Goal: Task Accomplishment & Management: Use online tool/utility

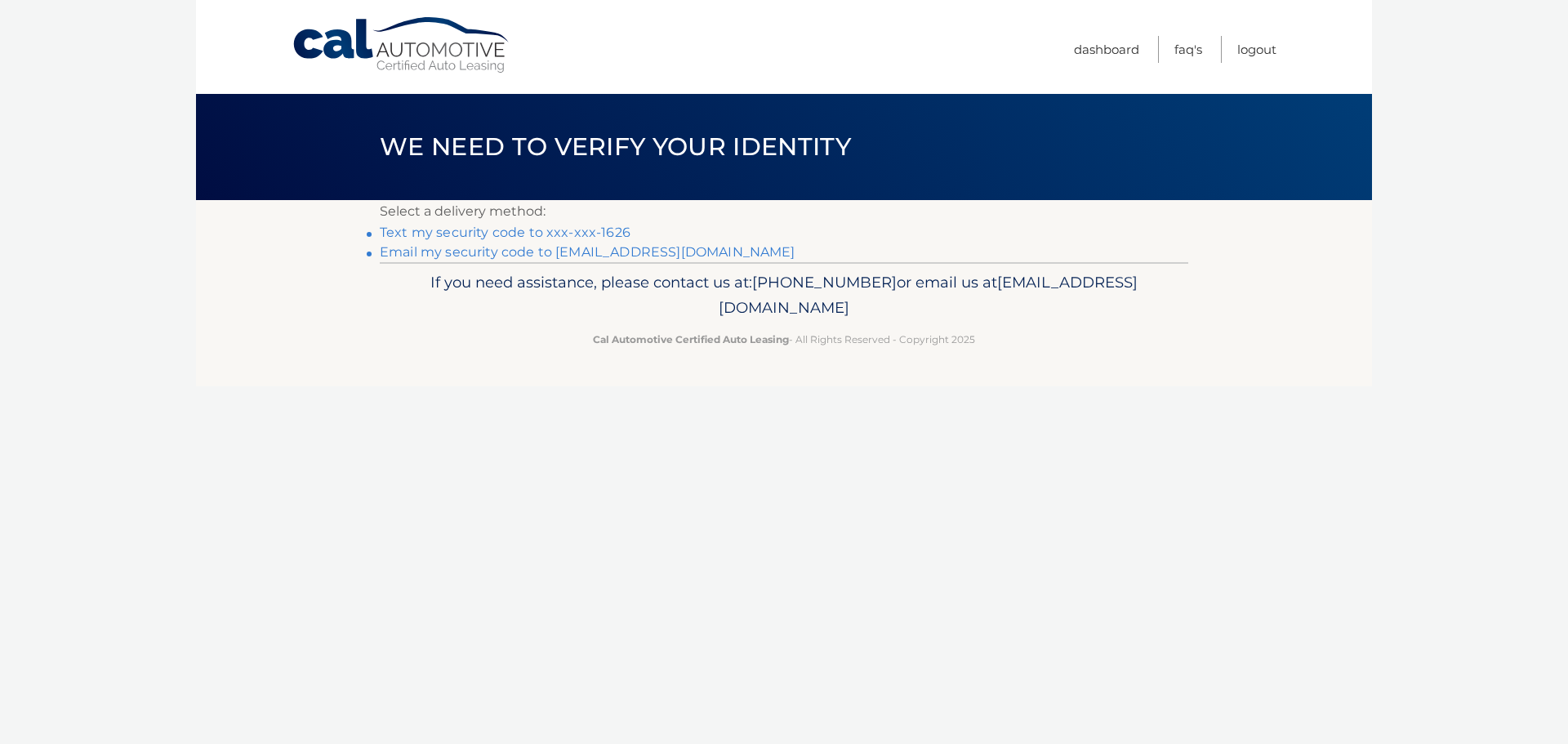
click at [555, 231] on link "Text my security code to xxx-xxx-1626" at bounding box center [505, 232] width 251 height 15
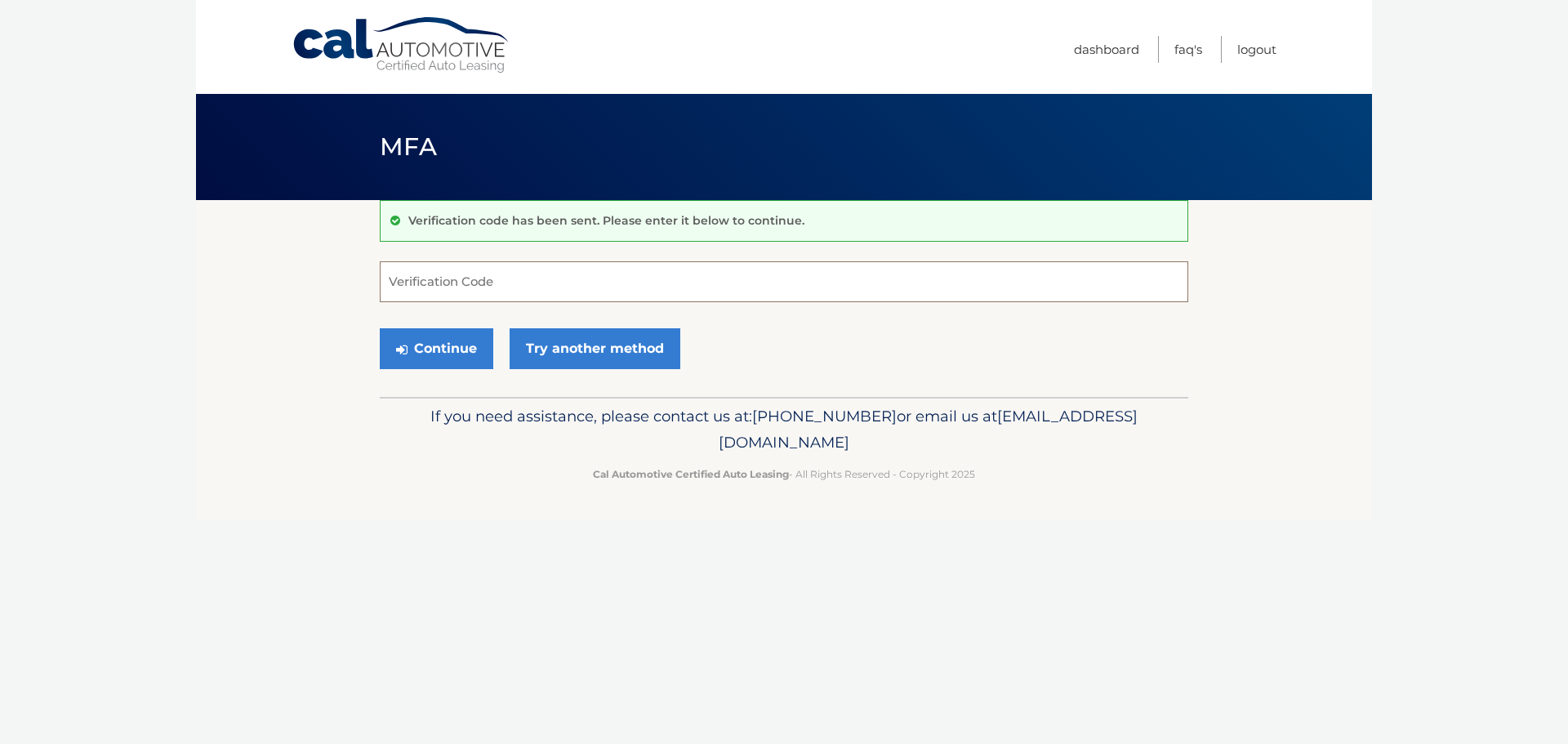
click at [421, 275] on input "Verification Code" at bounding box center [784, 281] width 808 height 40
type input "636314"
click at [450, 353] on button "Continue" at bounding box center [436, 348] width 114 height 40
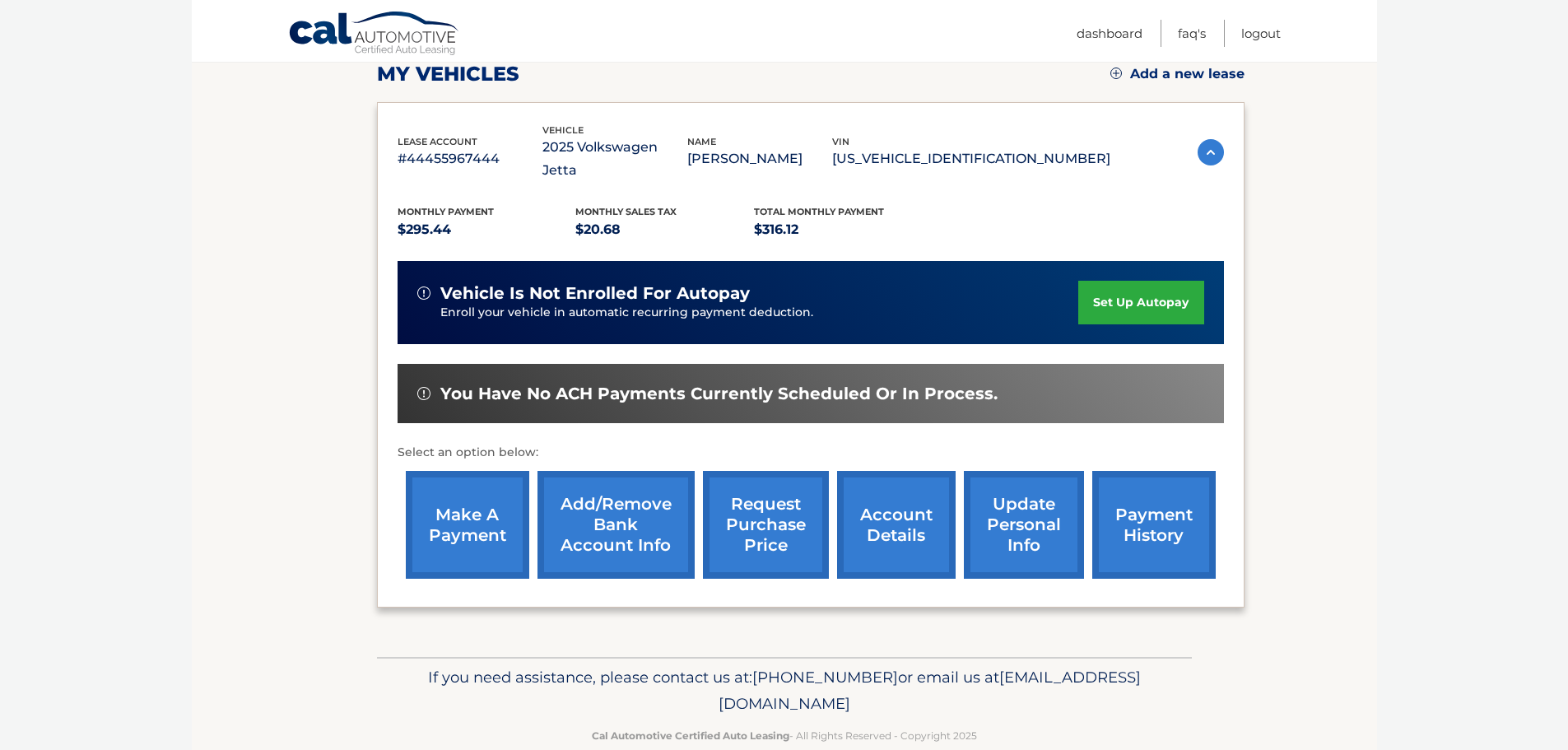
scroll to position [247, 0]
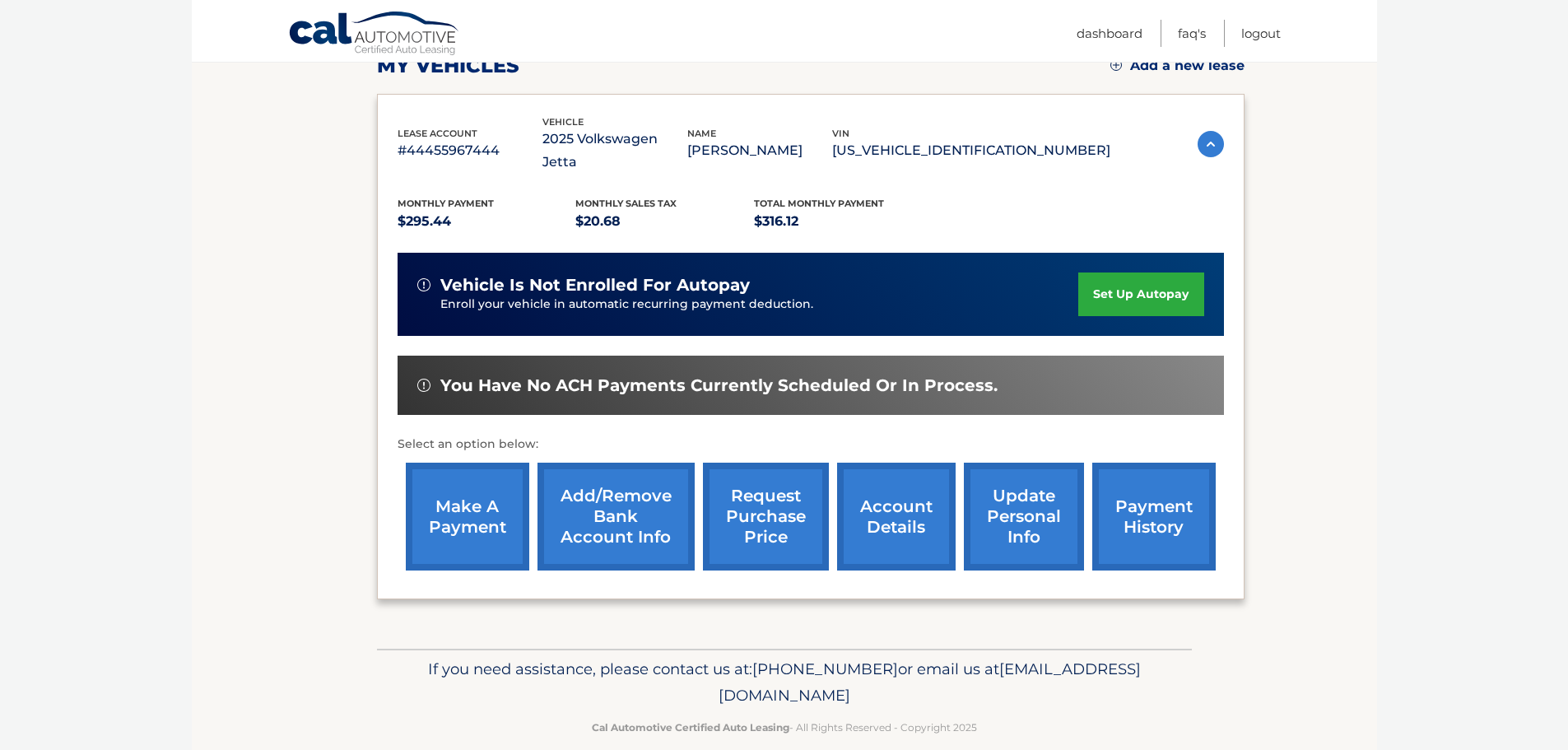
click at [1160, 478] on link "payment history" at bounding box center [1154, 516] width 123 height 108
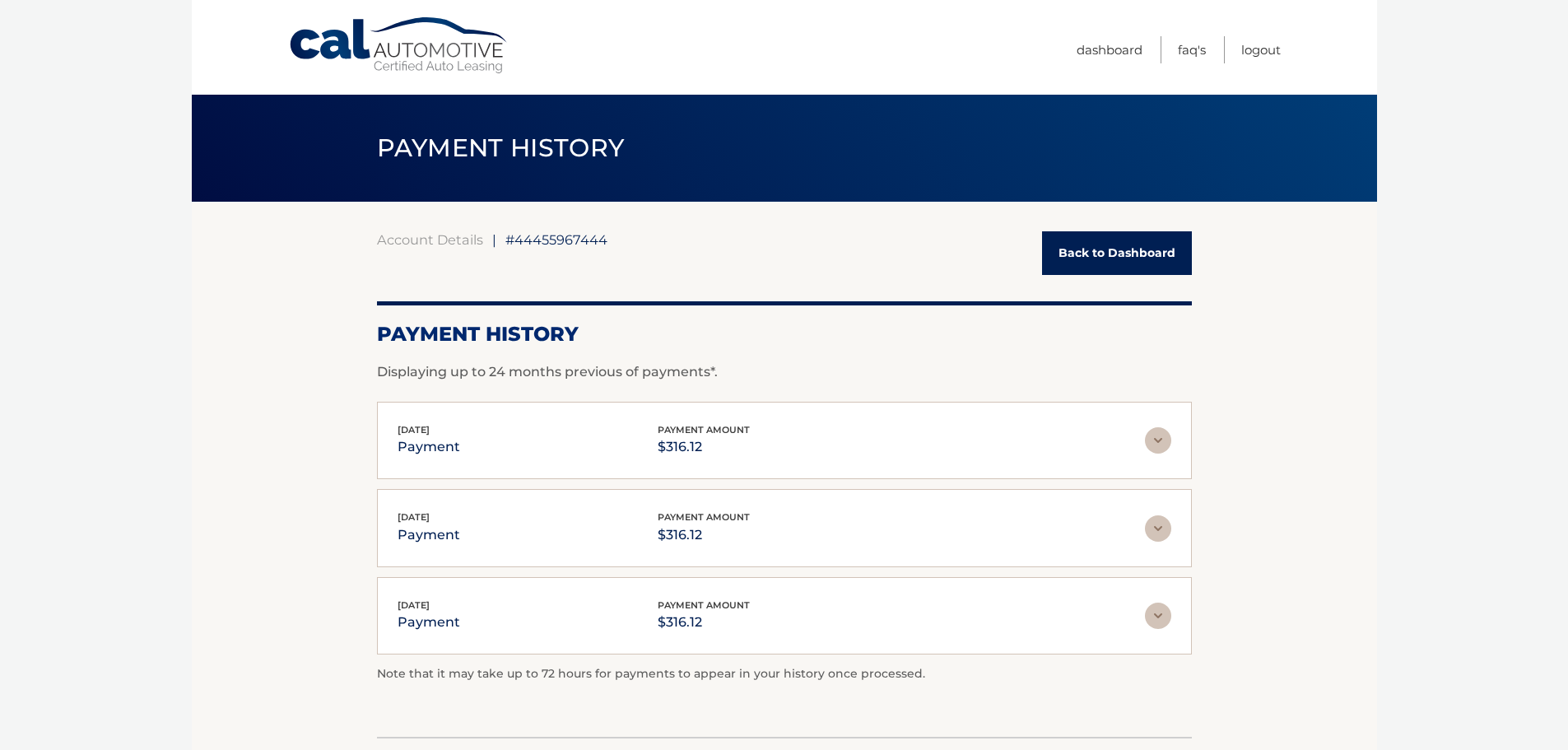
click at [1158, 439] on img at bounding box center [1158, 441] width 27 height 27
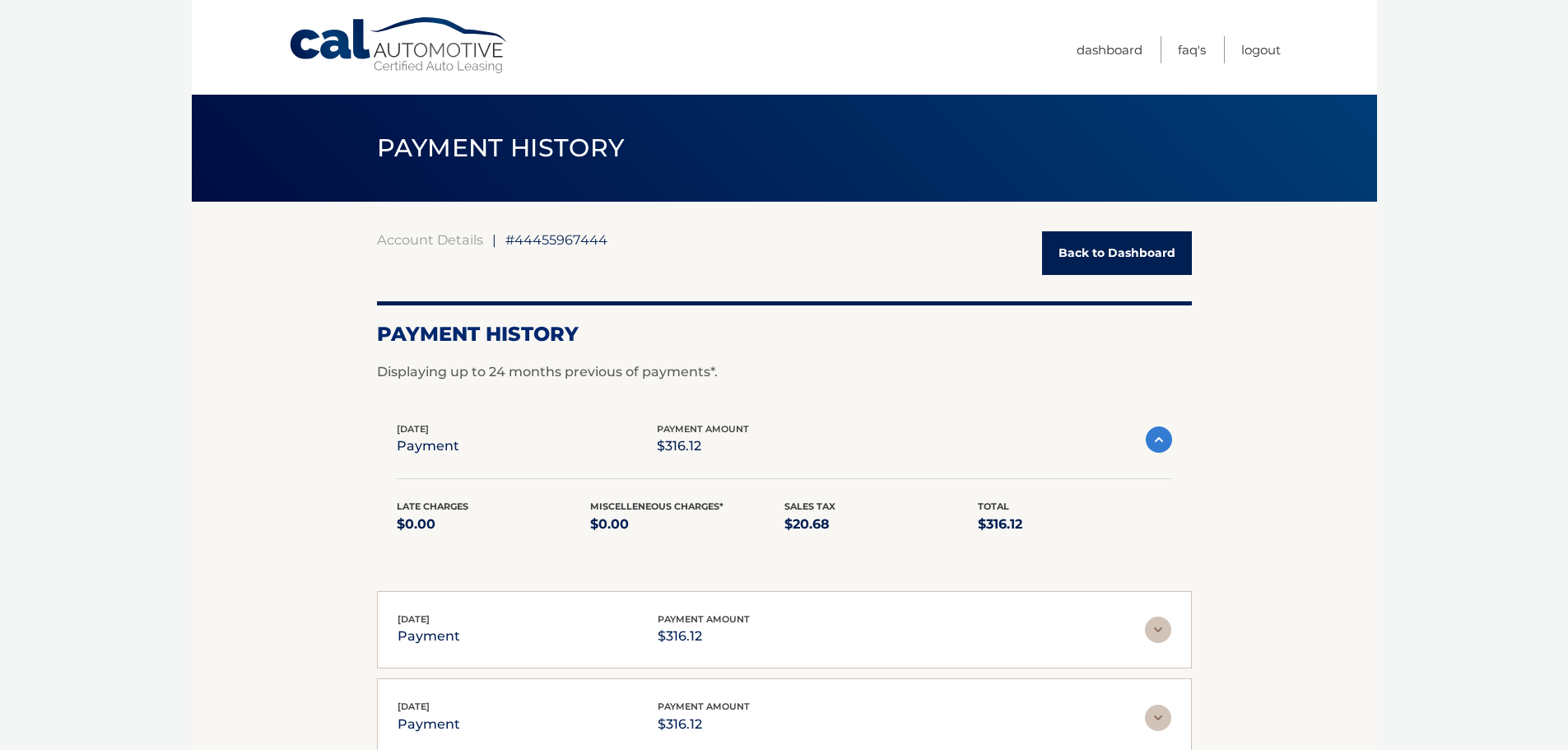
click at [1158, 440] on img at bounding box center [1159, 440] width 27 height 27
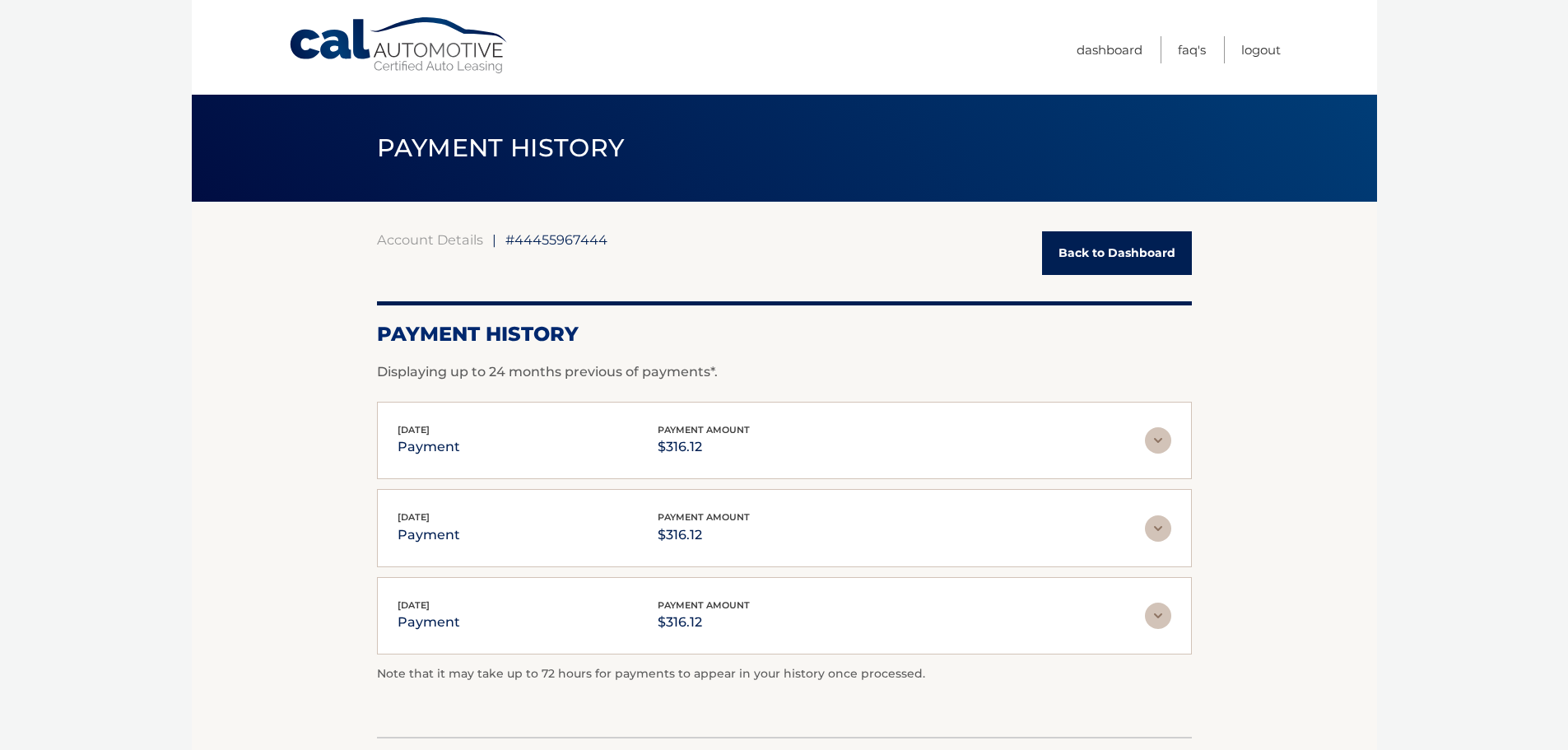
click at [1105, 257] on link "Back to Dashboard" at bounding box center [1117, 253] width 150 height 44
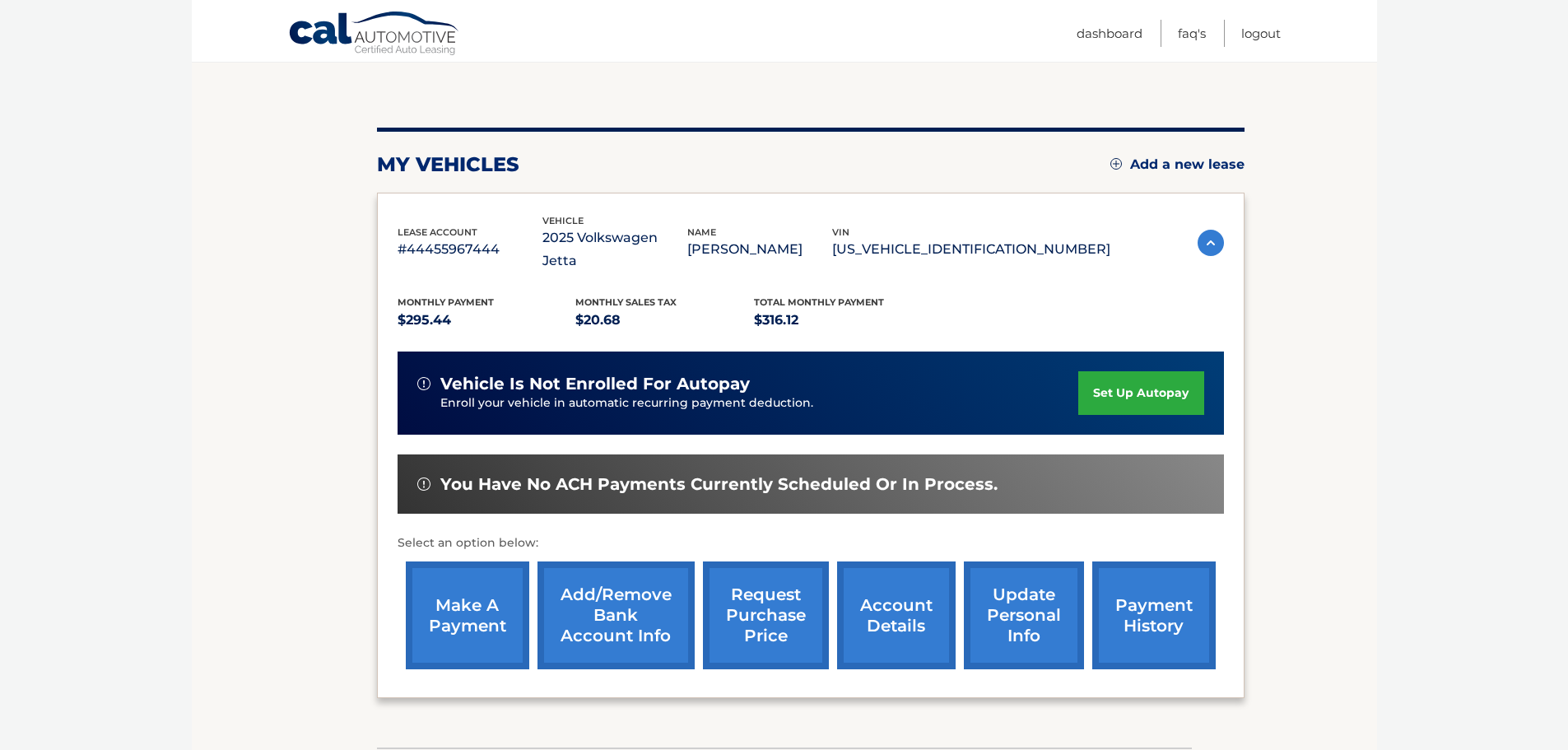
scroll to position [164, 0]
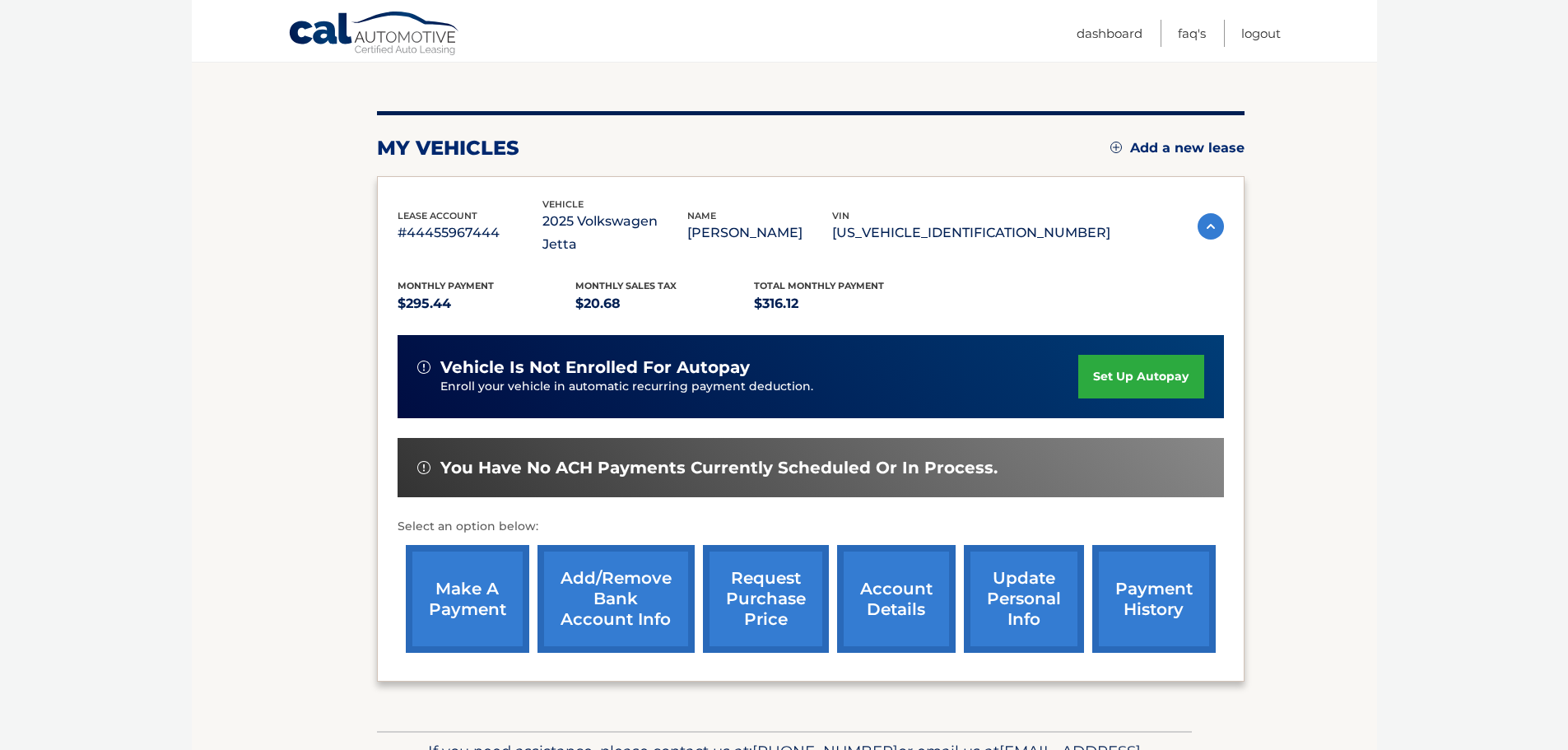
click at [465, 585] on link "make a payment" at bounding box center [467, 599] width 123 height 108
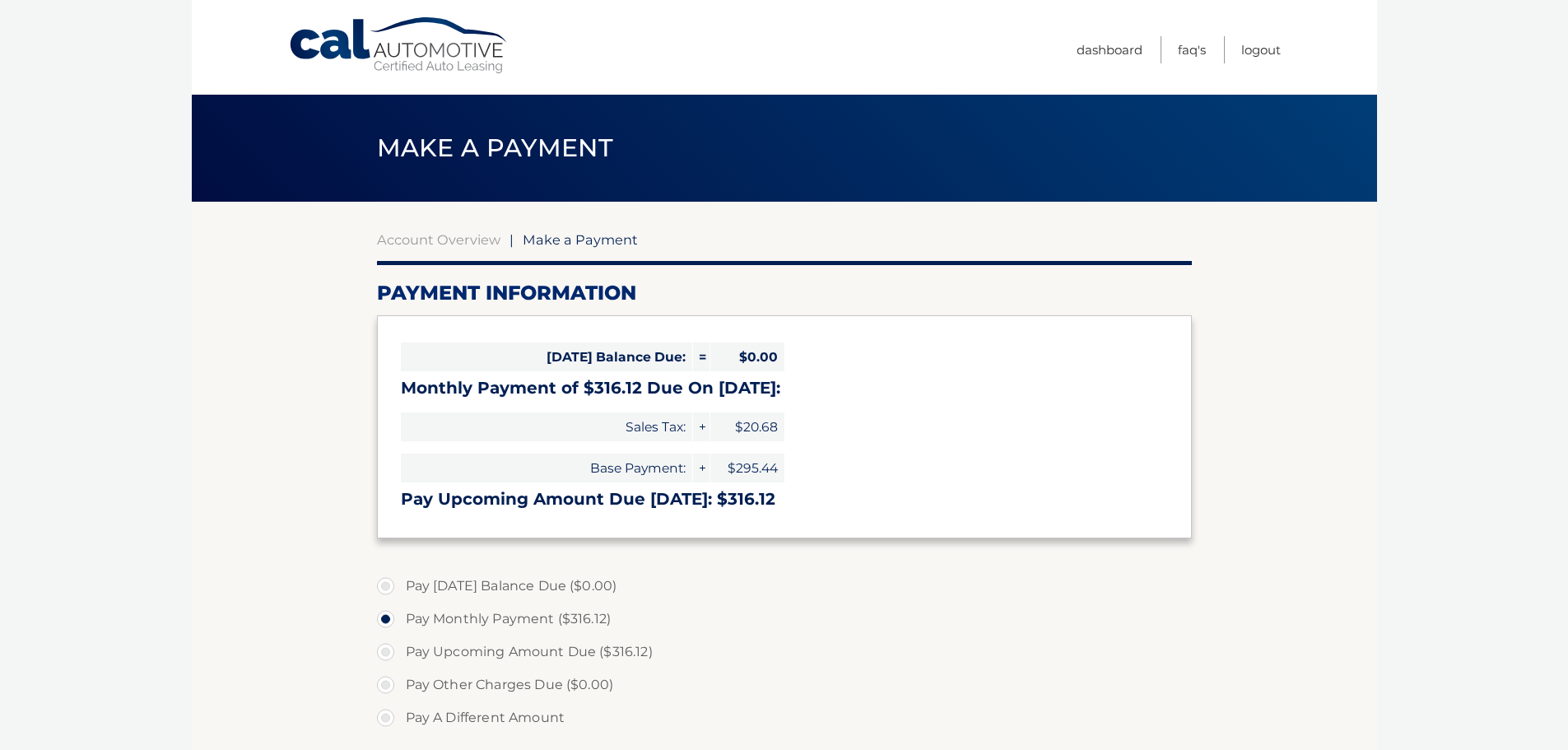
select select "NjI4MDBmZjgtYzEyMS00ZGJiLTk2ZmEtMTY2OGU3NDBiODY0"
